Goal: Task Accomplishment & Management: Use online tool/utility

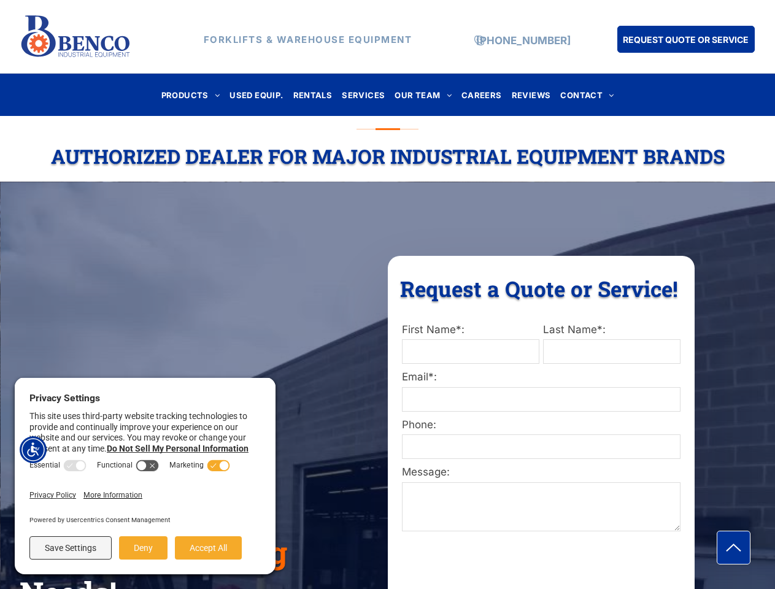
click at [388, 295] on div "Request a Quote or Service! Request a Quote or Service! First Name*: Last Name*…" at bounding box center [541, 567] width 307 height 622
click at [33, 450] on img "Accessibility Menu" at bounding box center [33, 449] width 27 height 27
